Goal: Information Seeking & Learning: Check status

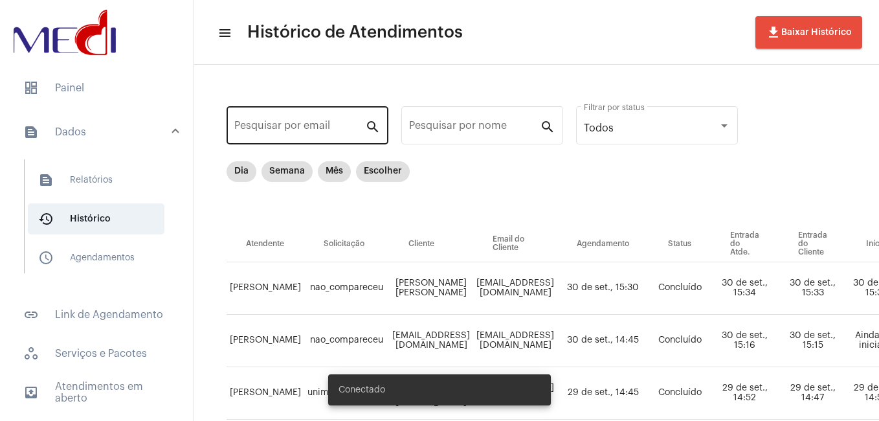
click at [277, 138] on div "Pesquisar por email" at bounding box center [299, 124] width 131 height 41
paste input "[EMAIL_ADDRESS][DOMAIN_NAME]"
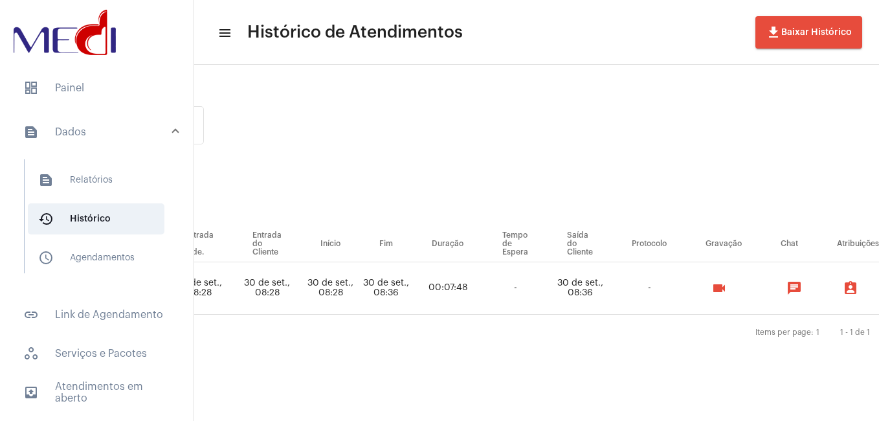
scroll to position [0, 538]
type input "[EMAIL_ADDRESS][DOMAIN_NAME]"
click at [499, 289] on mat-icon "videocam" at bounding box center [716, 288] width 16 height 16
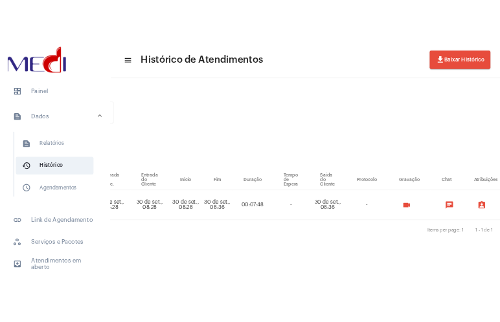
scroll to position [0, 0]
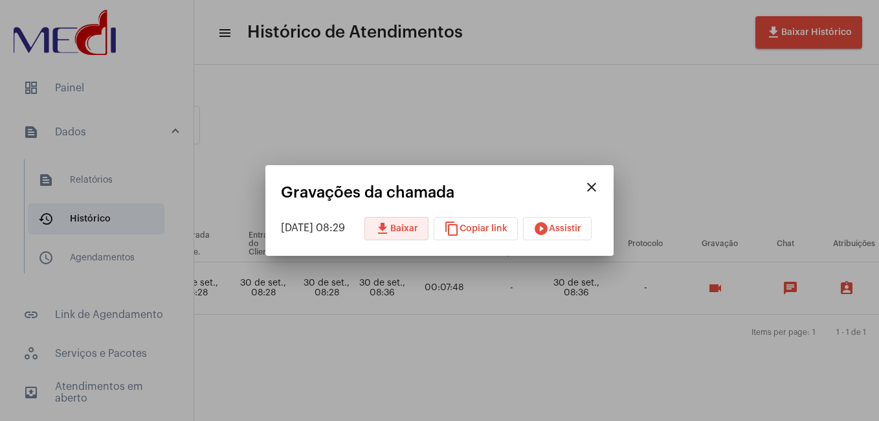
click at [409, 230] on span "download Baixar" at bounding box center [396, 228] width 43 height 9
click at [499, 232] on span "play_circle_filled Assistir" at bounding box center [558, 228] width 48 height 9
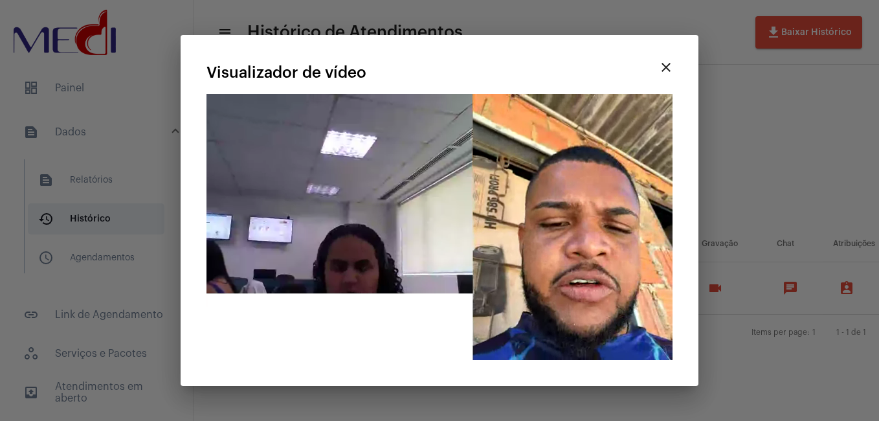
click at [431, 197] on video "Seu navegador não suporta a reprodução deste vídeo." at bounding box center [440, 227] width 466 height 266
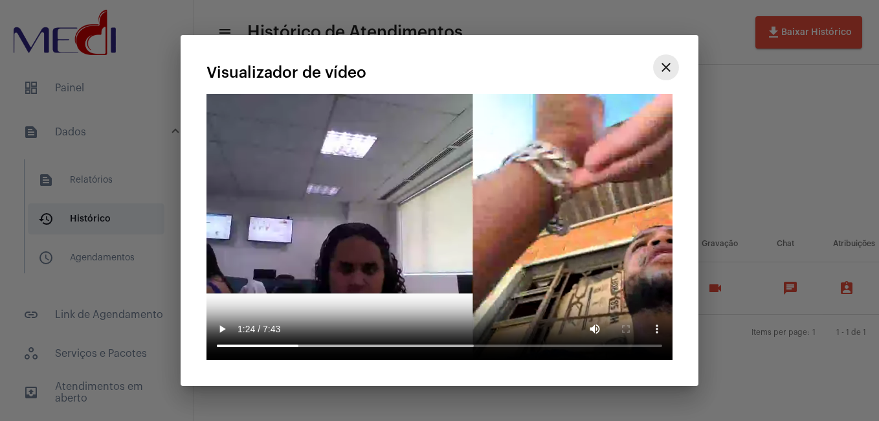
click at [499, 69] on mat-icon "close" at bounding box center [667, 68] width 16 height 16
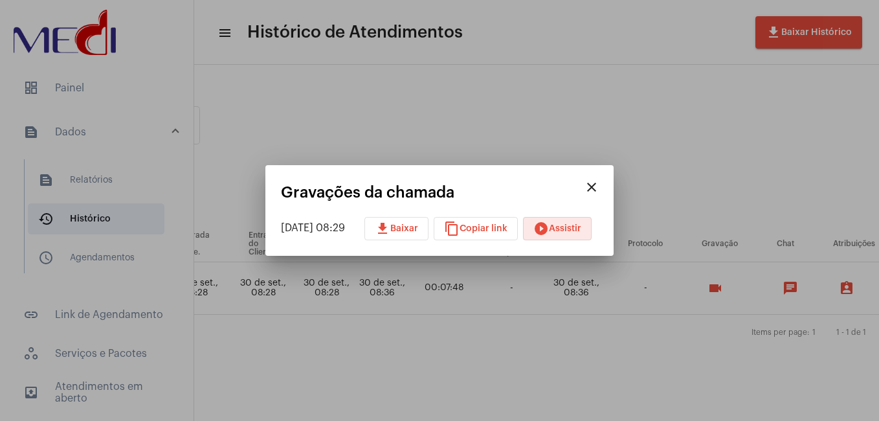
click at [499, 185] on button "close" at bounding box center [592, 187] width 26 height 26
